Goal: Find specific page/section: Find specific page/section

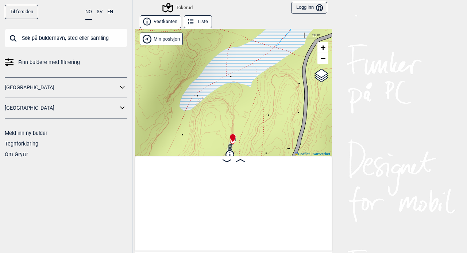
scroll to position [0, 1105]
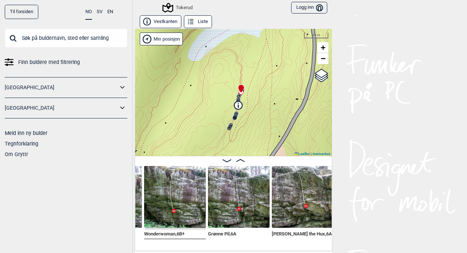
drag, startPoint x: 195, startPoint y: 123, endPoint x: 204, endPoint y: 74, distance: 49.8
click at [204, 74] on div "Tokerud Min posisjon 20 m + − Kartverket OpenStreetMap Google satellite Leaflet…" at bounding box center [233, 92] width 197 height 127
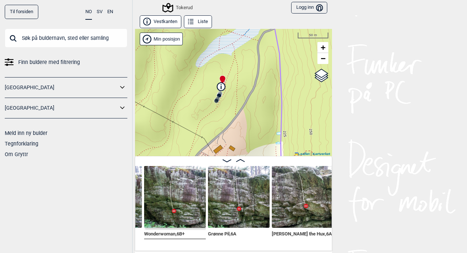
click at [82, 41] on input "text" at bounding box center [66, 37] width 123 height 19
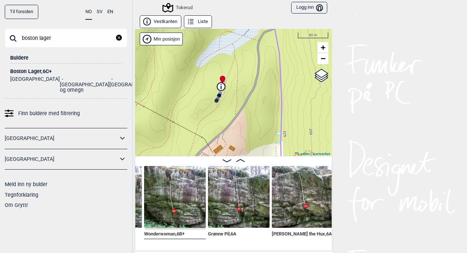
type input "boston lager"
click at [45, 70] on div "Boston Lager , 6C+" at bounding box center [66, 71] width 112 height 5
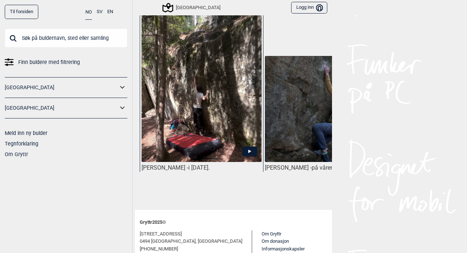
scroll to position [378, 0]
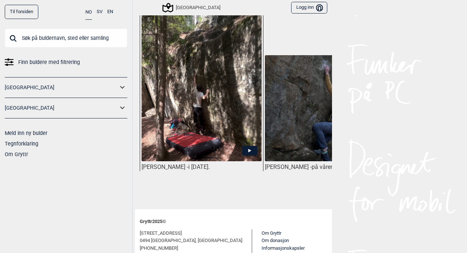
click at [250, 146] on icon at bounding box center [249, 150] width 15 height 9
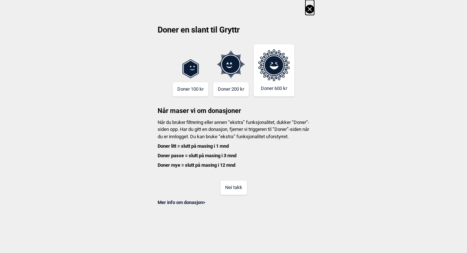
click at [310, 7] on icon at bounding box center [310, 9] width 9 height 9
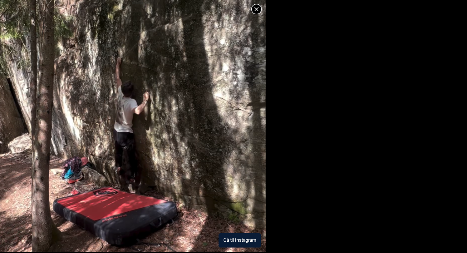
click at [238, 240] on button "Gå til Instagram" at bounding box center [240, 240] width 42 height 14
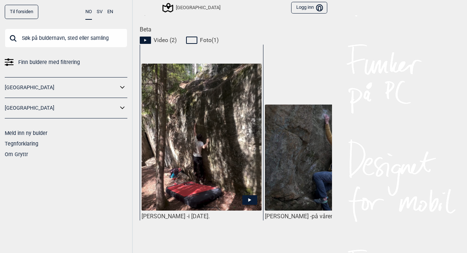
scroll to position [337, 0]
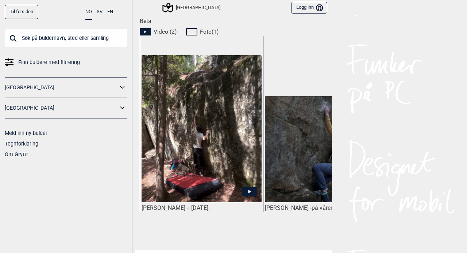
click at [250, 187] on icon at bounding box center [249, 191] width 15 height 9
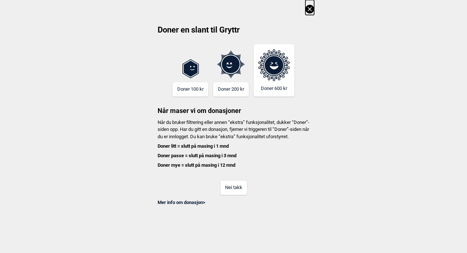
click at [309, 12] on icon at bounding box center [310, 9] width 9 height 9
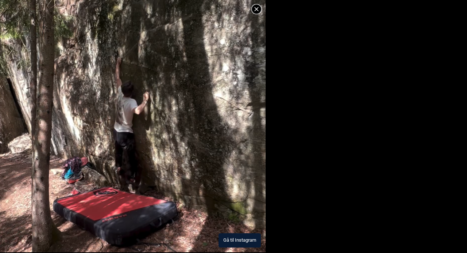
click at [236, 237] on button "Gå til Instagram" at bounding box center [240, 240] width 42 height 14
